Goal: Task Accomplishment & Management: Use online tool/utility

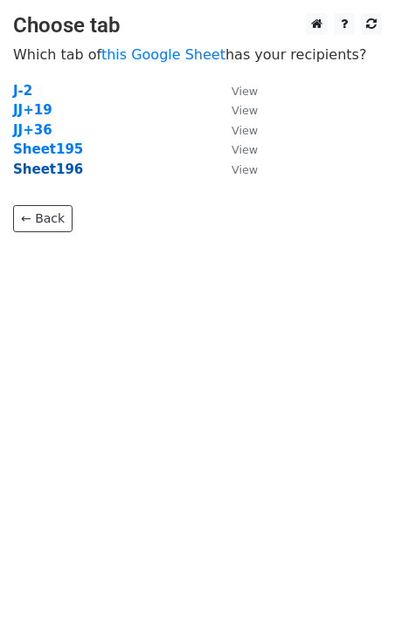
click at [56, 171] on strong "Sheet196" at bounding box center [48, 170] width 70 height 16
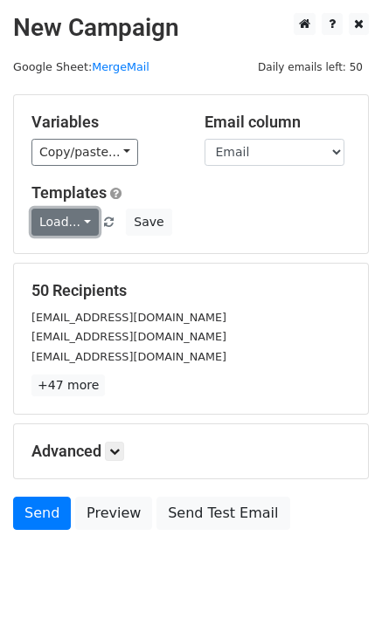
click at [64, 232] on link "Load..." at bounding box center [64, 222] width 67 height 27
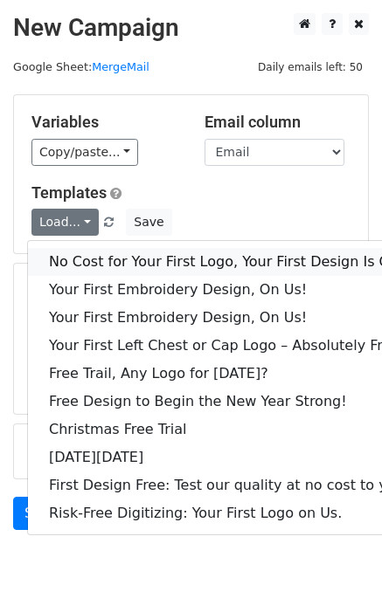
click at [81, 252] on link "No Cost for Your First Logo, Your First Design Is On Us!" at bounding box center [237, 262] width 419 height 28
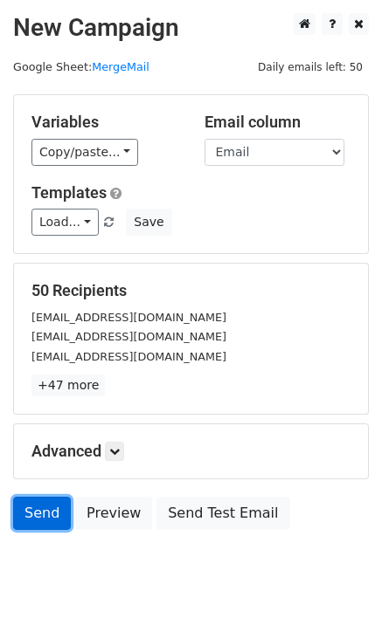
click at [27, 516] on link "Send" at bounding box center [42, 513] width 58 height 33
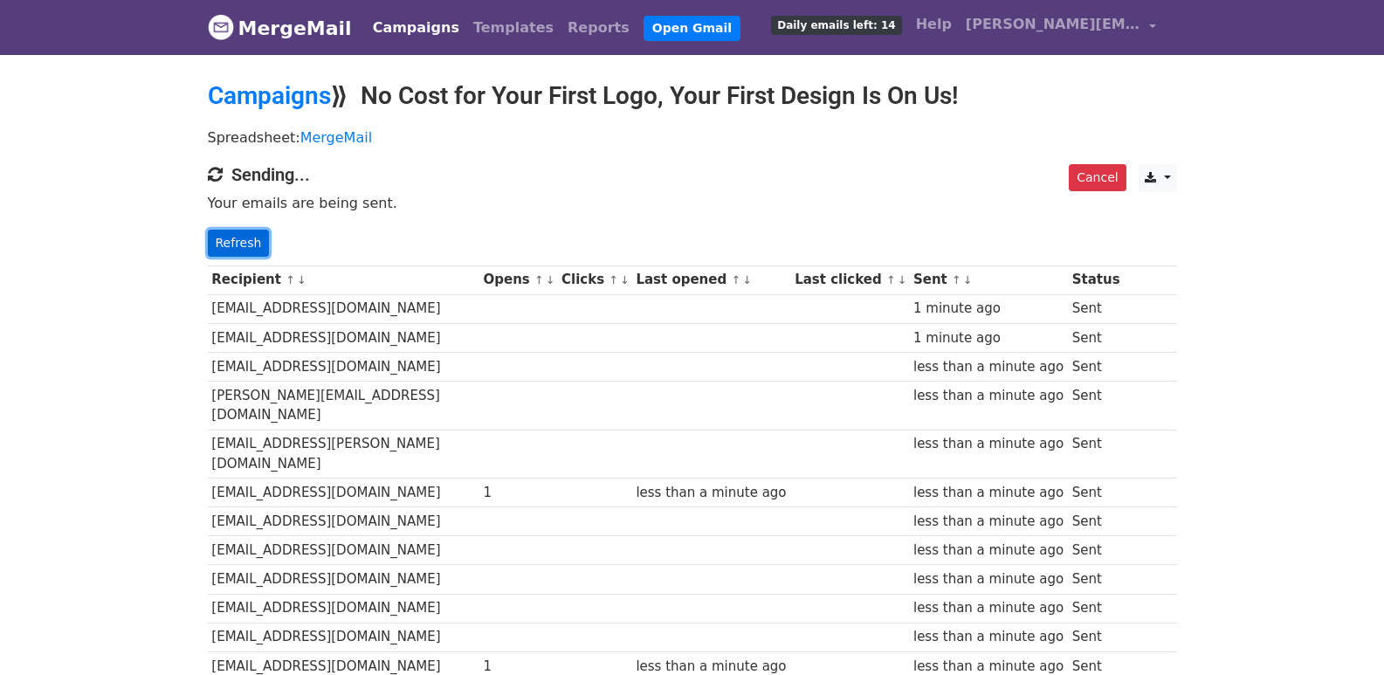
click at [217, 248] on link "Refresh" at bounding box center [239, 243] width 62 height 27
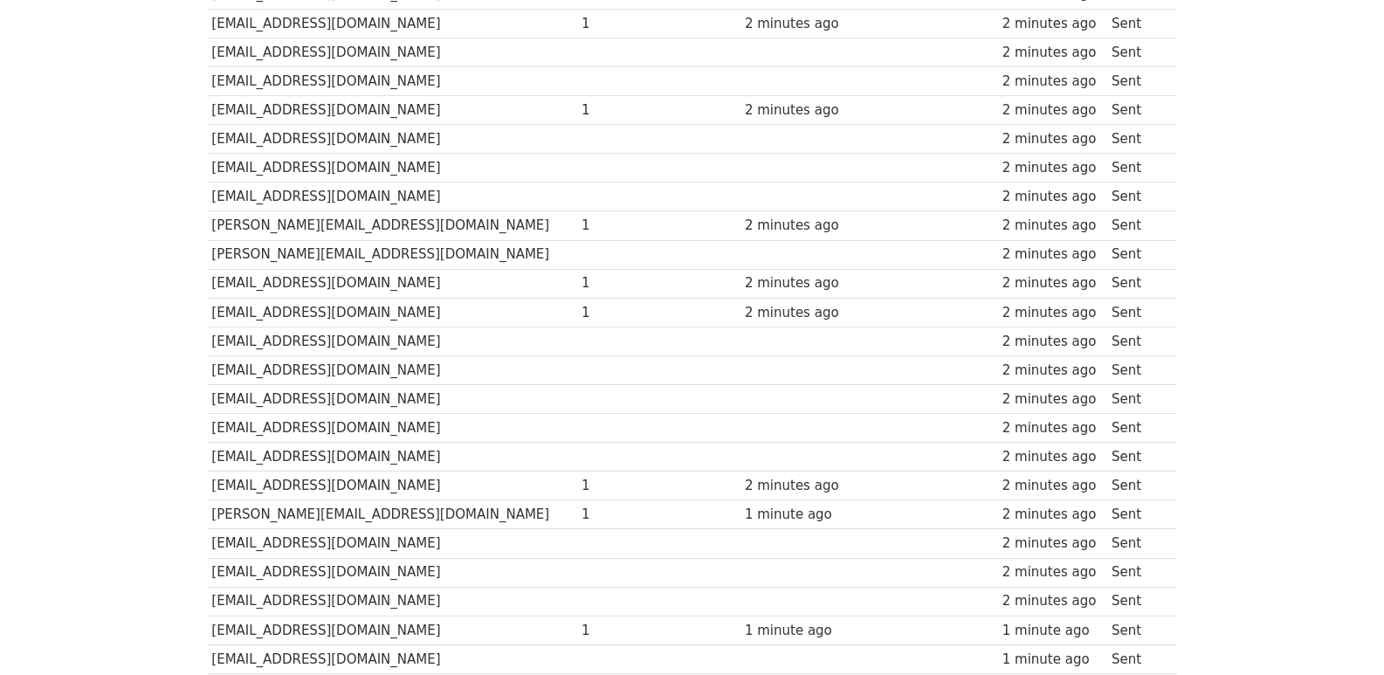
scroll to position [1216, 0]
